Goal: Task Accomplishment & Management: Manage account settings

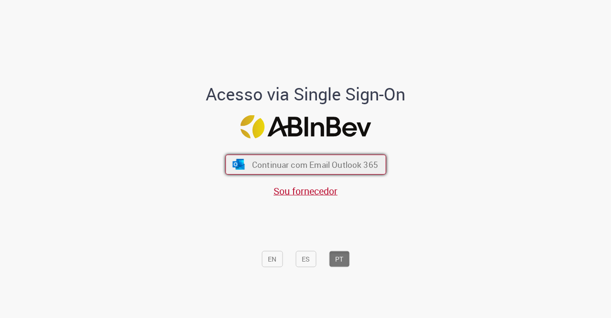
click at [256, 169] on span "Continuar com Email Outlook 365" at bounding box center [315, 164] width 126 height 11
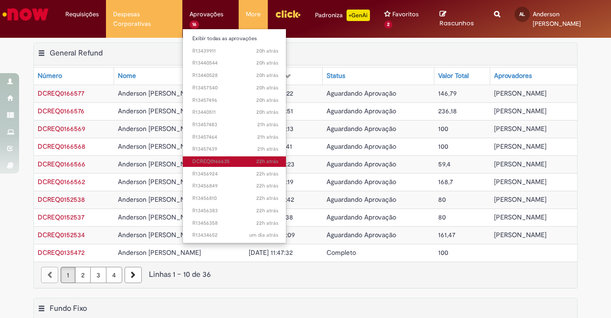
click at [234, 162] on span "22h atrás 22 horas atrás DCREQ0166635" at bounding box center [235, 162] width 86 height 8
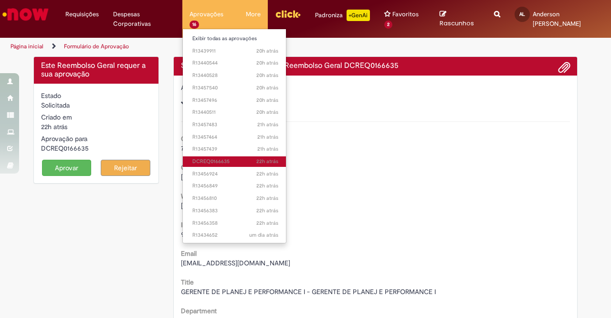
click at [234, 162] on span "22h atrás 22 horas atrás DCREQ0166635" at bounding box center [235, 162] width 86 height 8
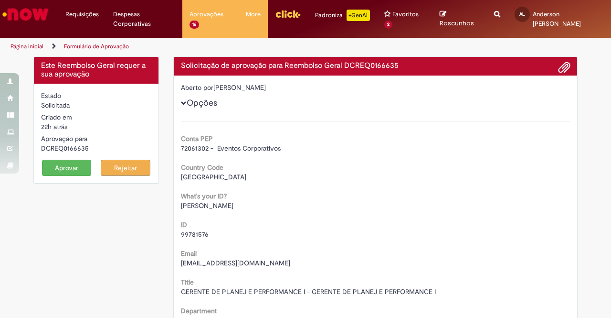
click at [70, 163] on button "Aprovar" at bounding box center [67, 168] width 50 height 16
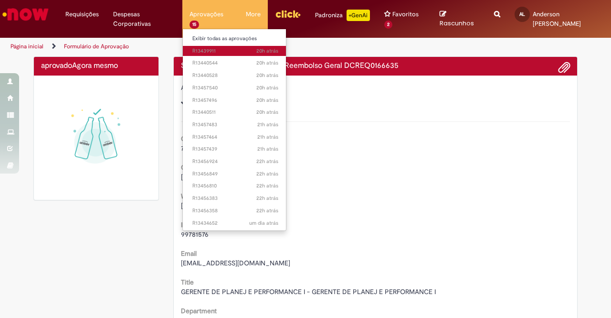
click at [211, 50] on span "20h atrás 20 horas atrás R13439911" at bounding box center [235, 51] width 86 height 8
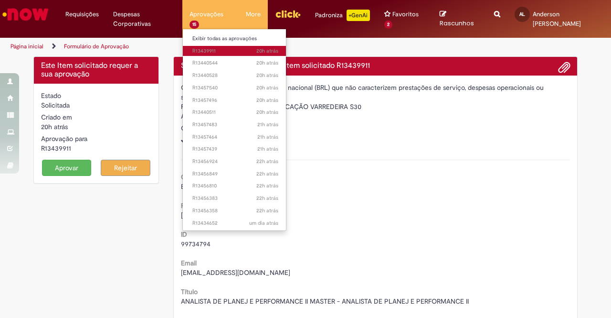
click at [211, 52] on span "20h atrás 20 horas atrás R13439911" at bounding box center [235, 51] width 86 height 8
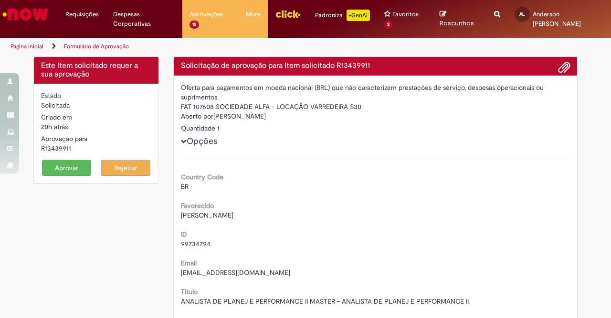
click at [74, 163] on button "Aprovar" at bounding box center [67, 168] width 50 height 16
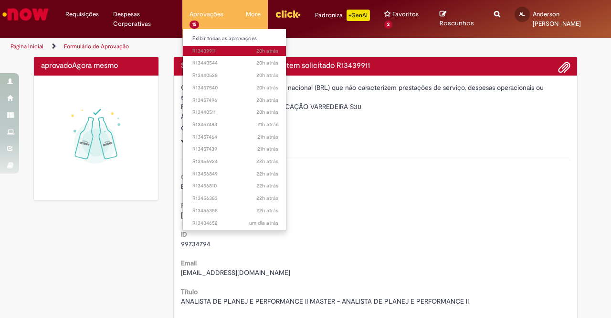
click at [198, 52] on span "20h atrás 20 horas atrás R13439911" at bounding box center [235, 51] width 86 height 8
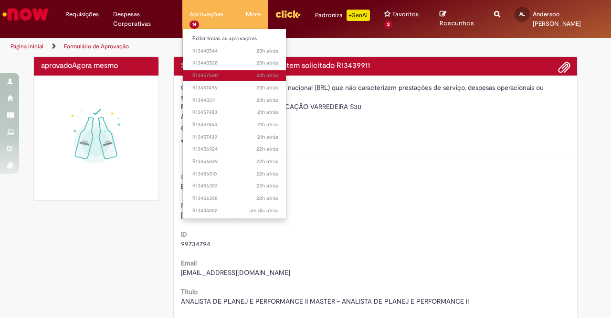
click at [225, 75] on span "20h atrás 20 horas atrás R13457540" at bounding box center [235, 76] width 86 height 8
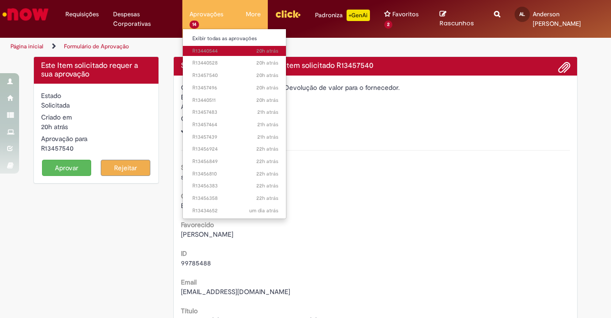
click at [226, 54] on link "20h atrás 20 horas atrás R13440544" at bounding box center [235, 51] width 105 height 11
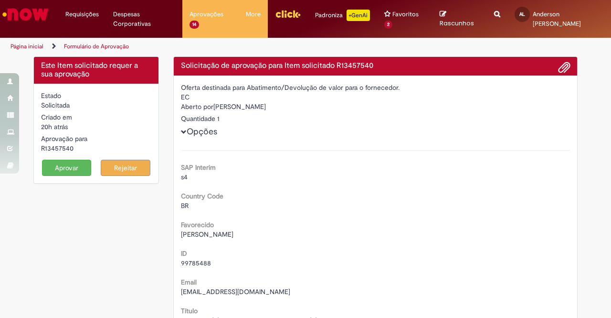
click at [64, 168] on button "Aprovar" at bounding box center [67, 168] width 50 height 16
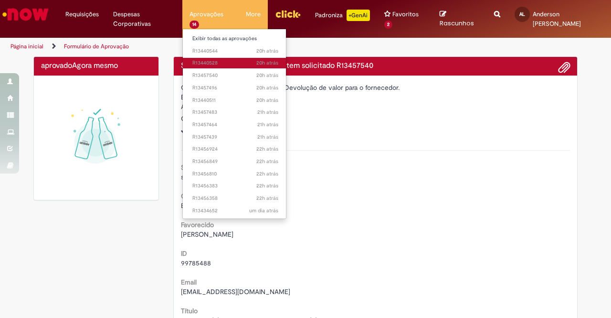
click at [218, 63] on span "20h atrás 20 horas atrás R13440528" at bounding box center [235, 63] width 86 height 8
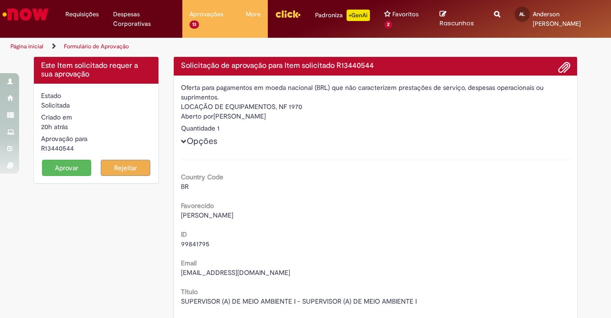
click at [40, 185] on div "Este Item solicitado requer a sua aprovação Estado Solicitada Criado em 20h atr…" at bounding box center [96, 124] width 140 height 137
click at [64, 162] on button "Aprovar" at bounding box center [67, 168] width 50 height 16
